Goal: Task Accomplishment & Management: Complete application form

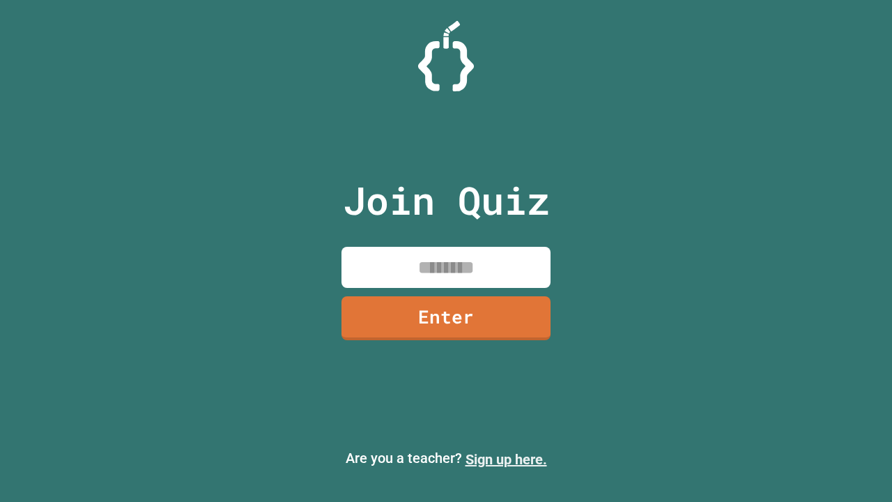
click at [506, 459] on link "Sign up here." at bounding box center [507, 459] width 82 height 17
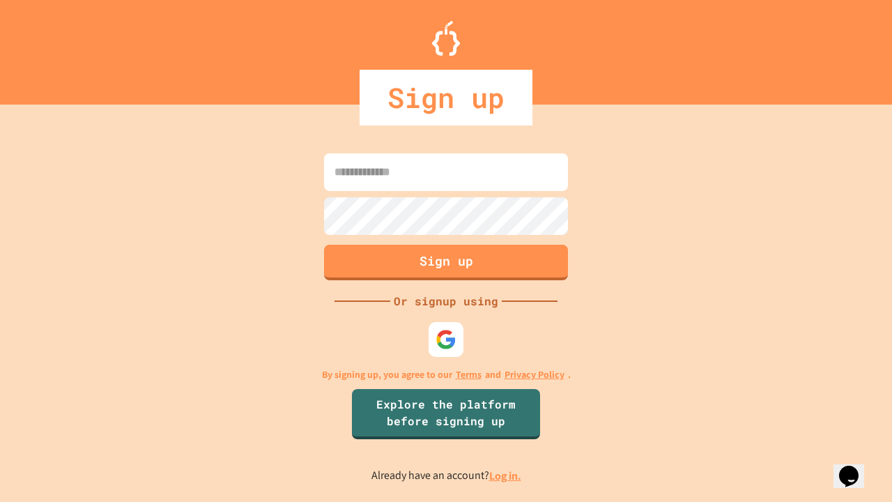
click at [506, 475] on link "Log in." at bounding box center [505, 476] width 32 height 15
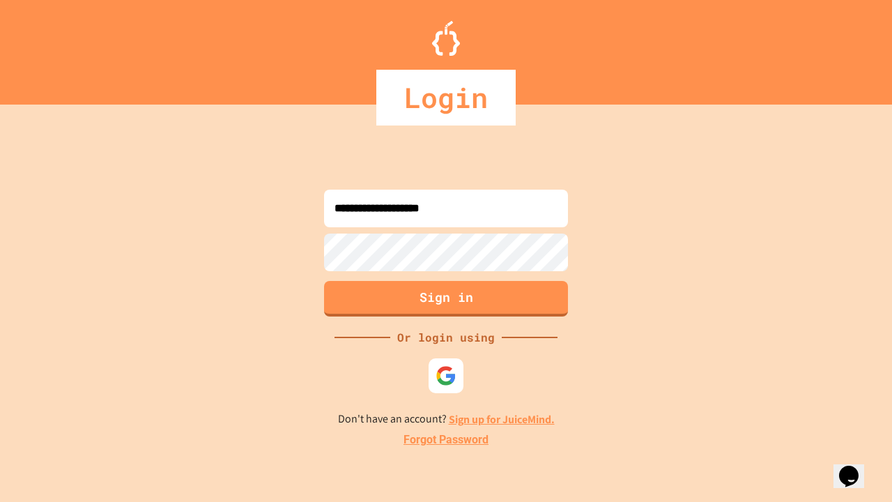
type input "**********"
